Goal: Information Seeking & Learning: Learn about a topic

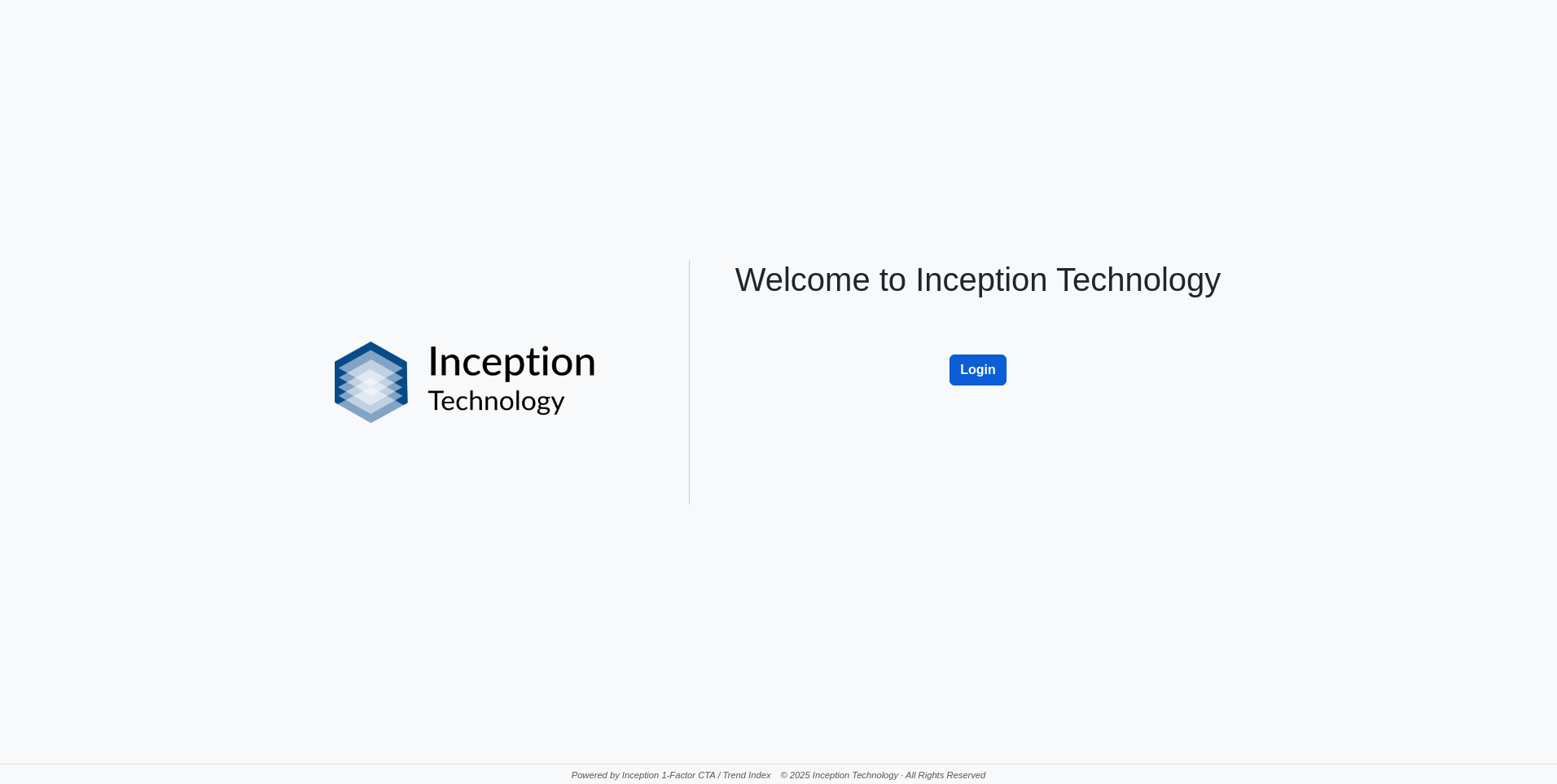
click at [980, 366] on button "Login" at bounding box center [978, 369] width 57 height 31
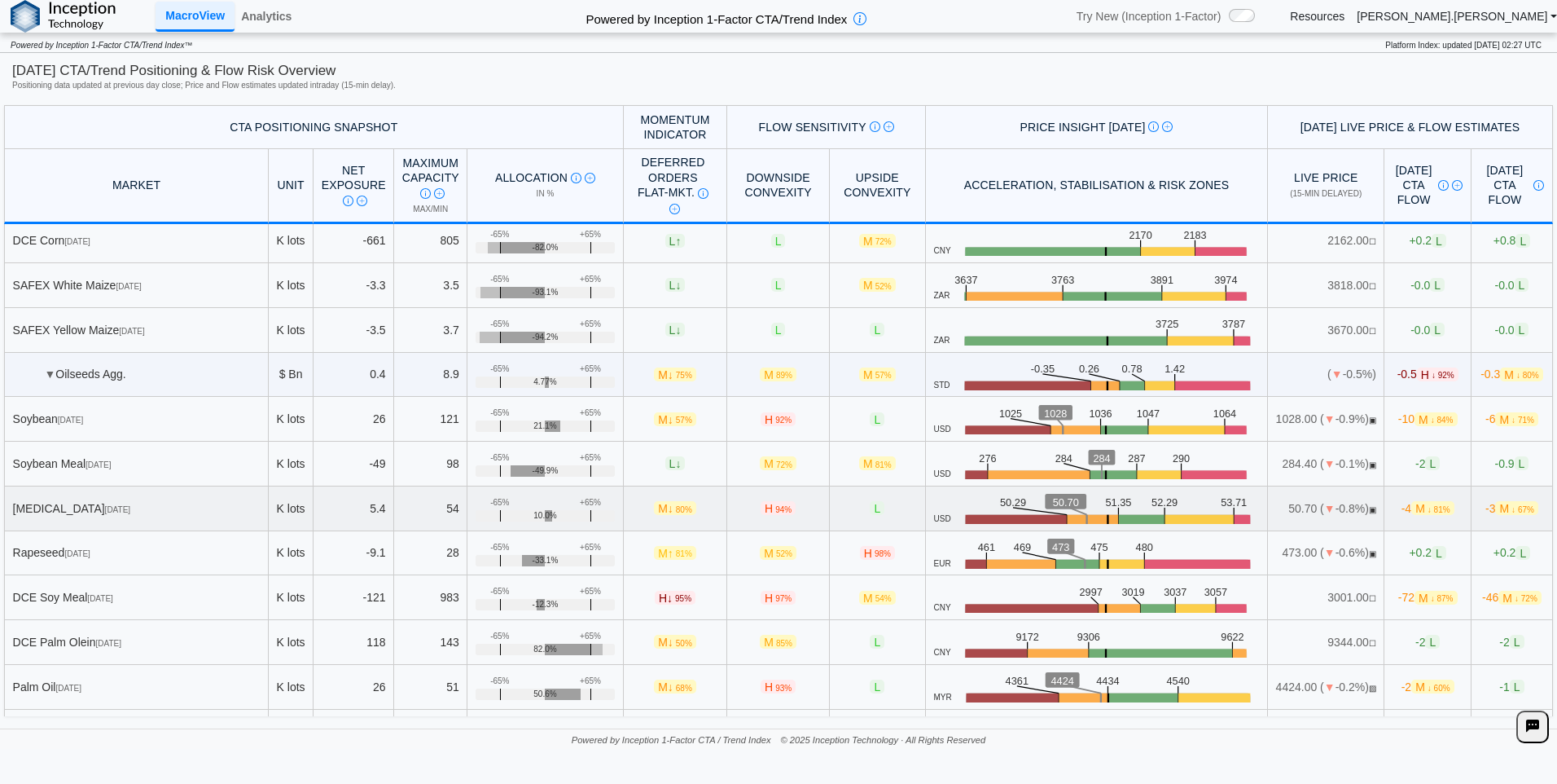
scroll to position [407, 0]
click at [261, 12] on link "Analytics" at bounding box center [267, 16] width 64 height 28
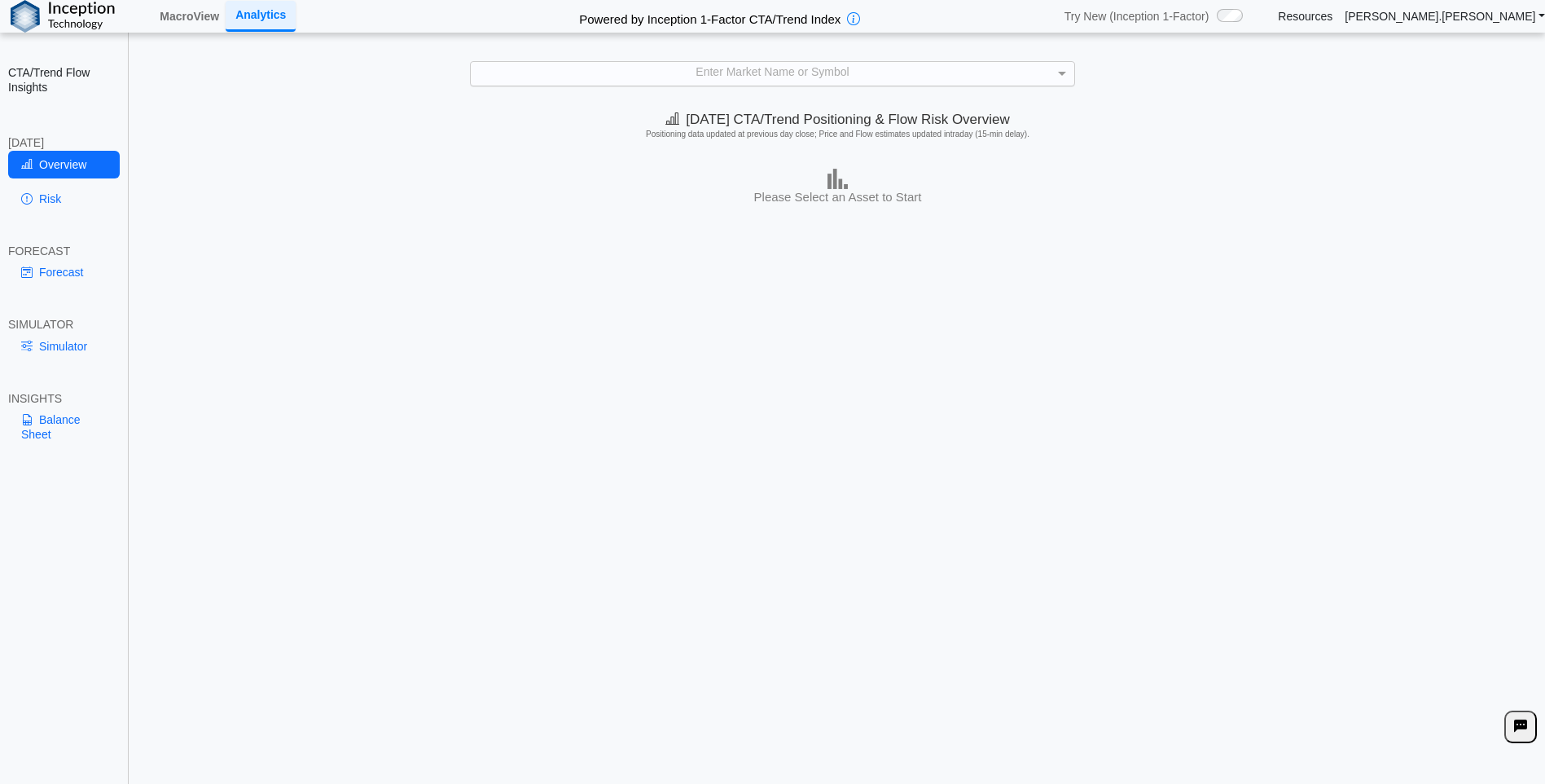
click at [689, 67] on div "Enter Market Name or Symbol" at bounding box center [773, 74] width 604 height 24
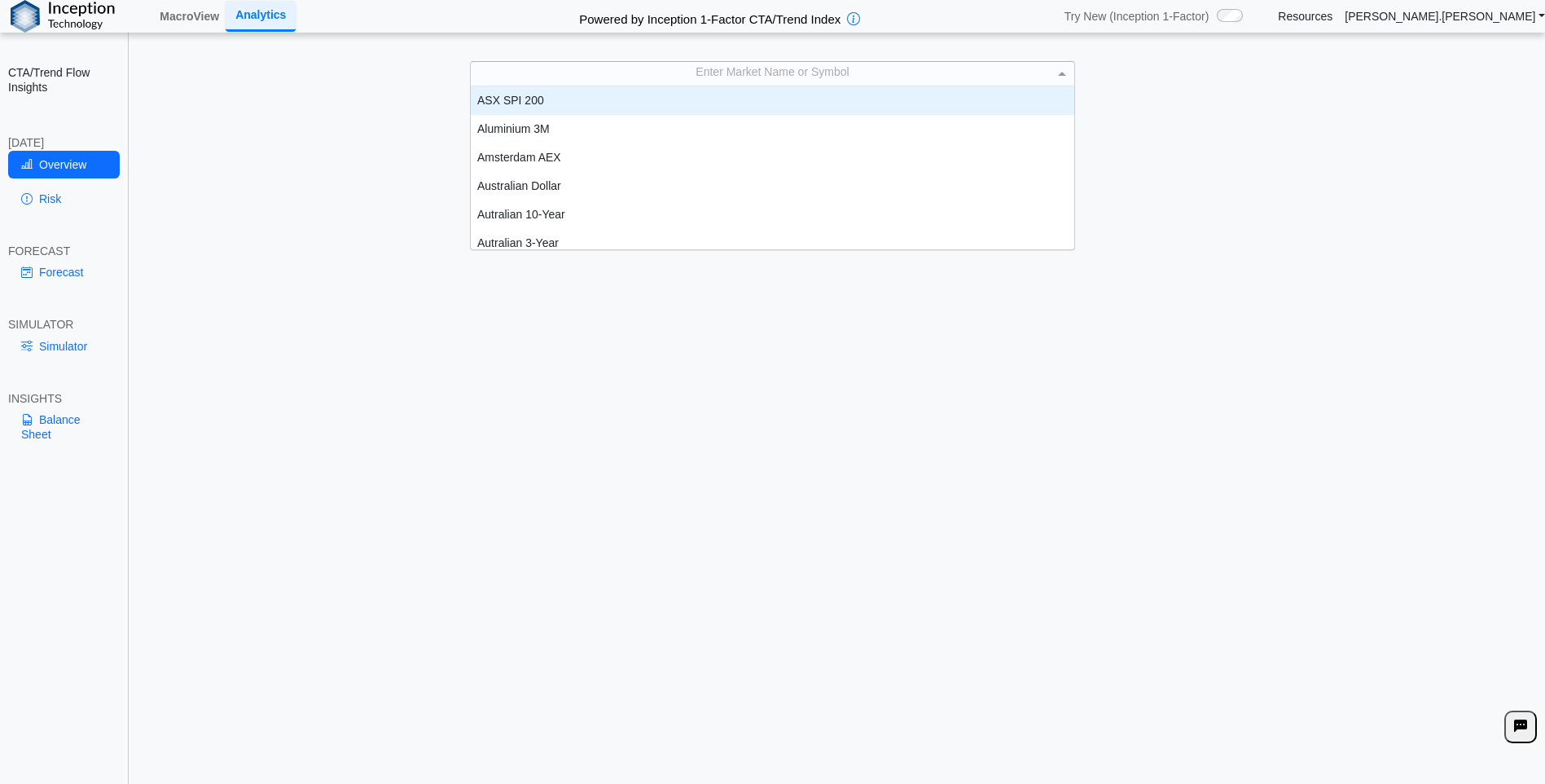
scroll to position [151, 591]
type input "***"
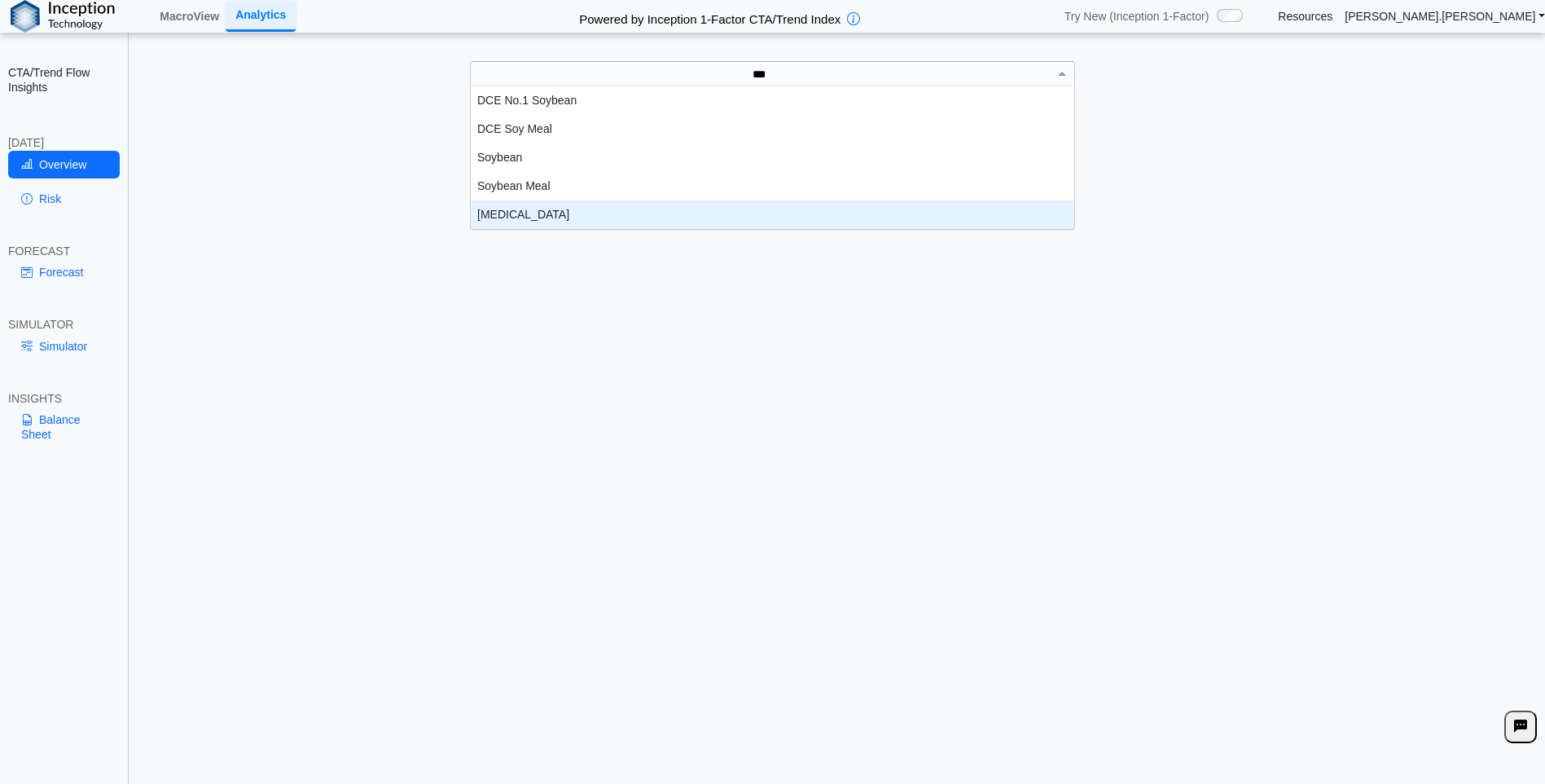
click at [510, 216] on div "[MEDICAL_DATA]" at bounding box center [773, 214] width 604 height 29
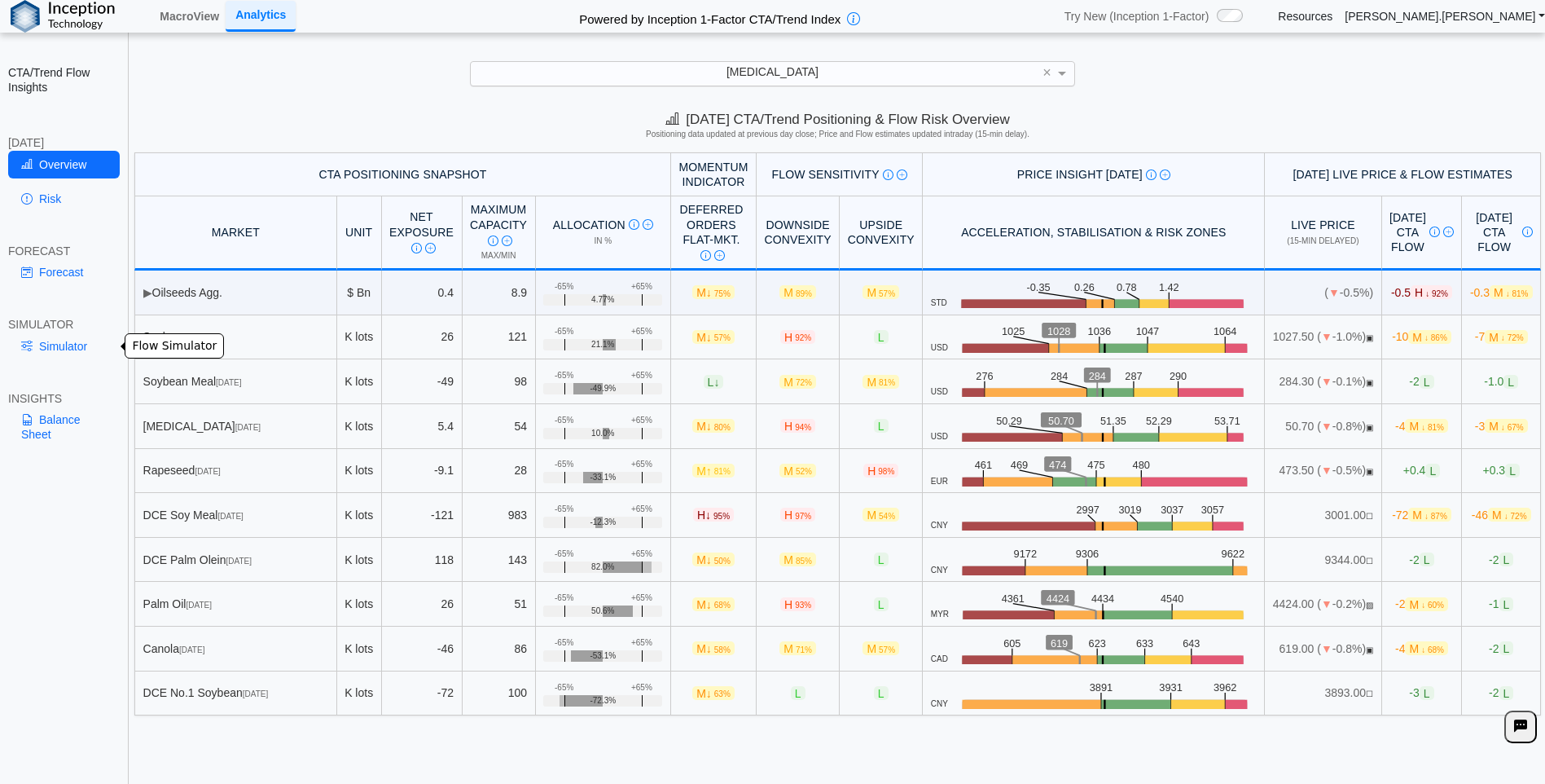
click at [61, 345] on link "Simulator" at bounding box center [64, 346] width 112 height 28
